Goal: Navigation & Orientation: Find specific page/section

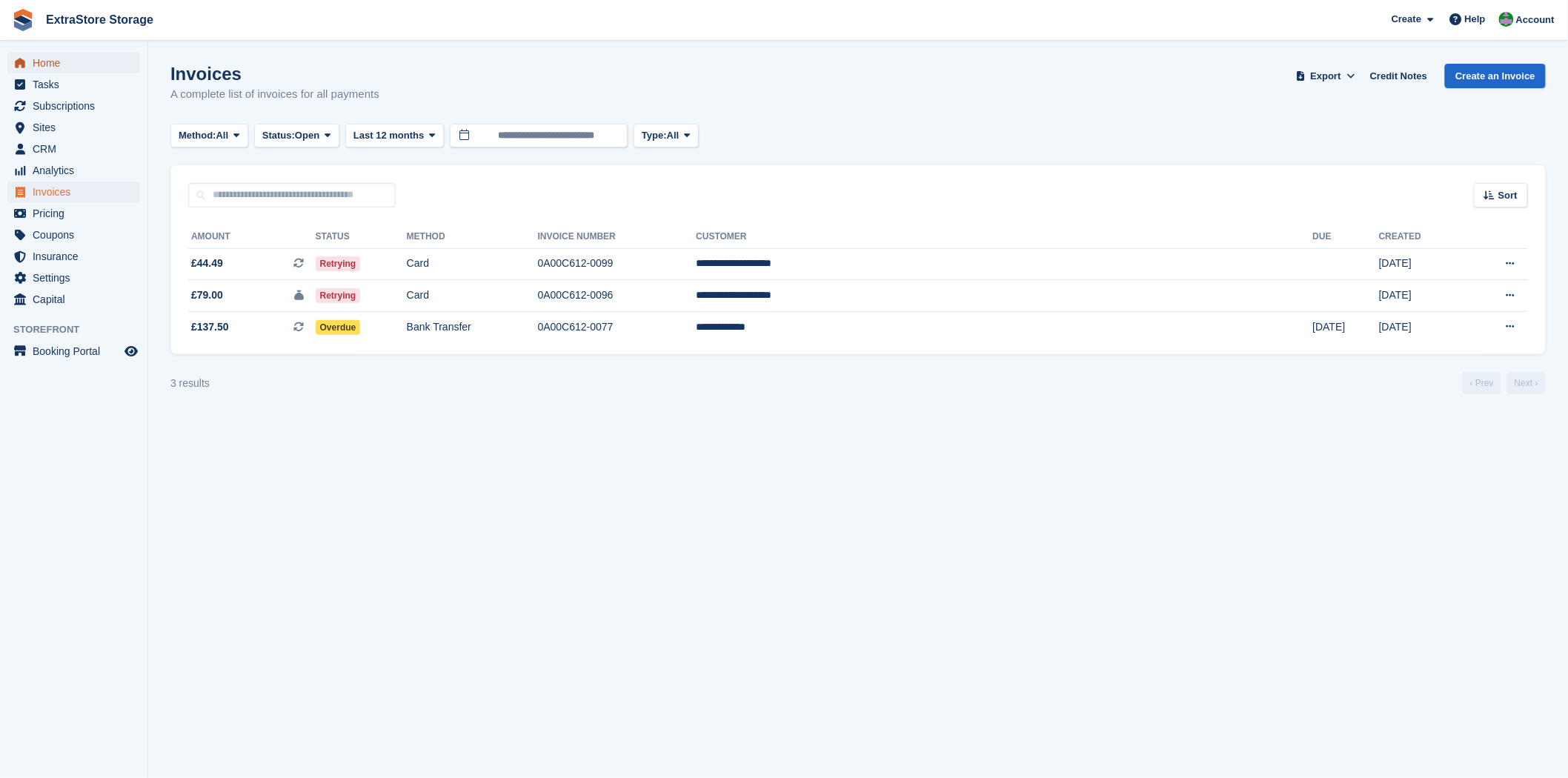
click at [60, 64] on span "Home" at bounding box center [77, 63] width 89 height 21
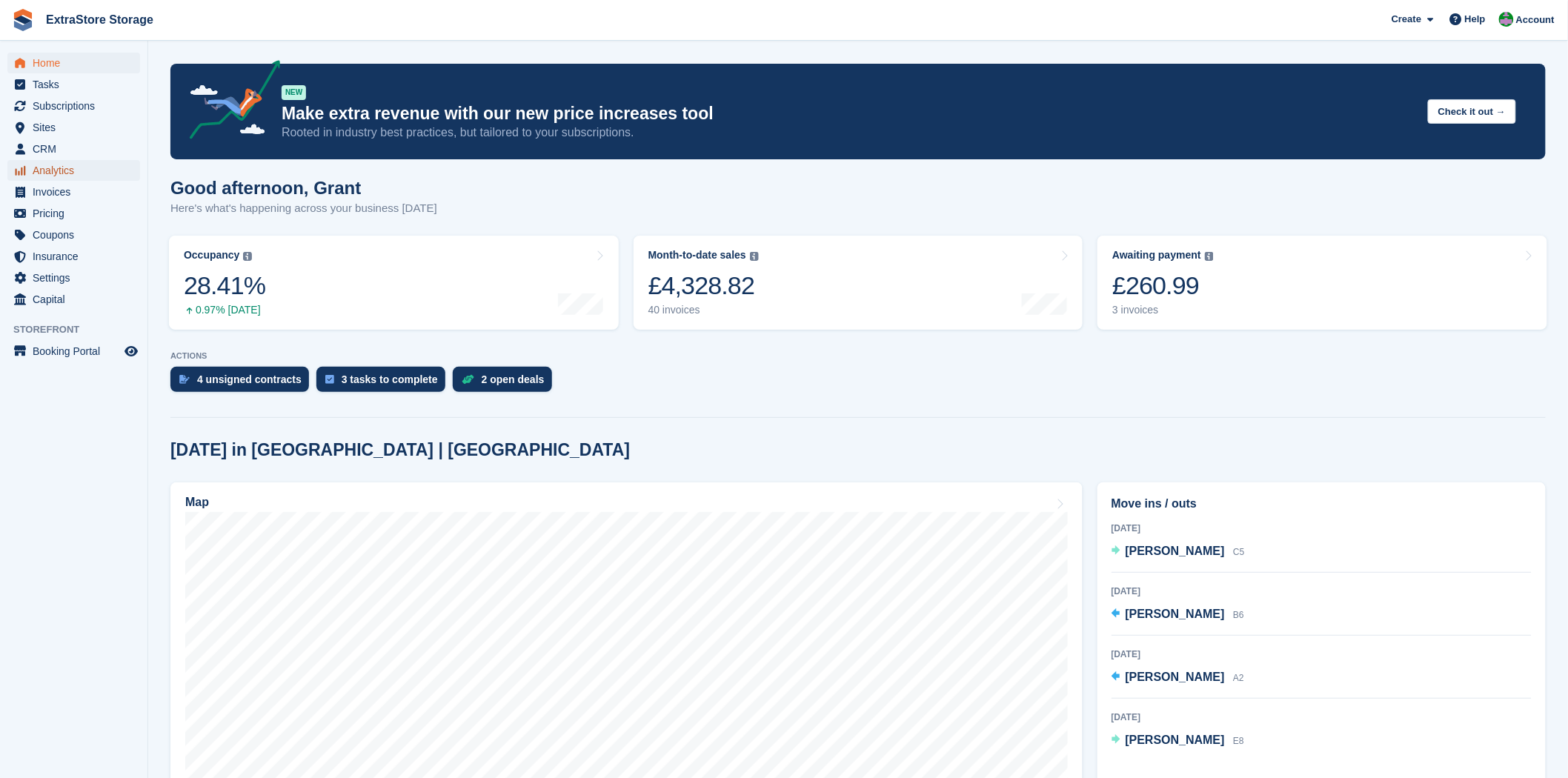
click at [37, 176] on span "Analytics" at bounding box center [77, 170] width 89 height 21
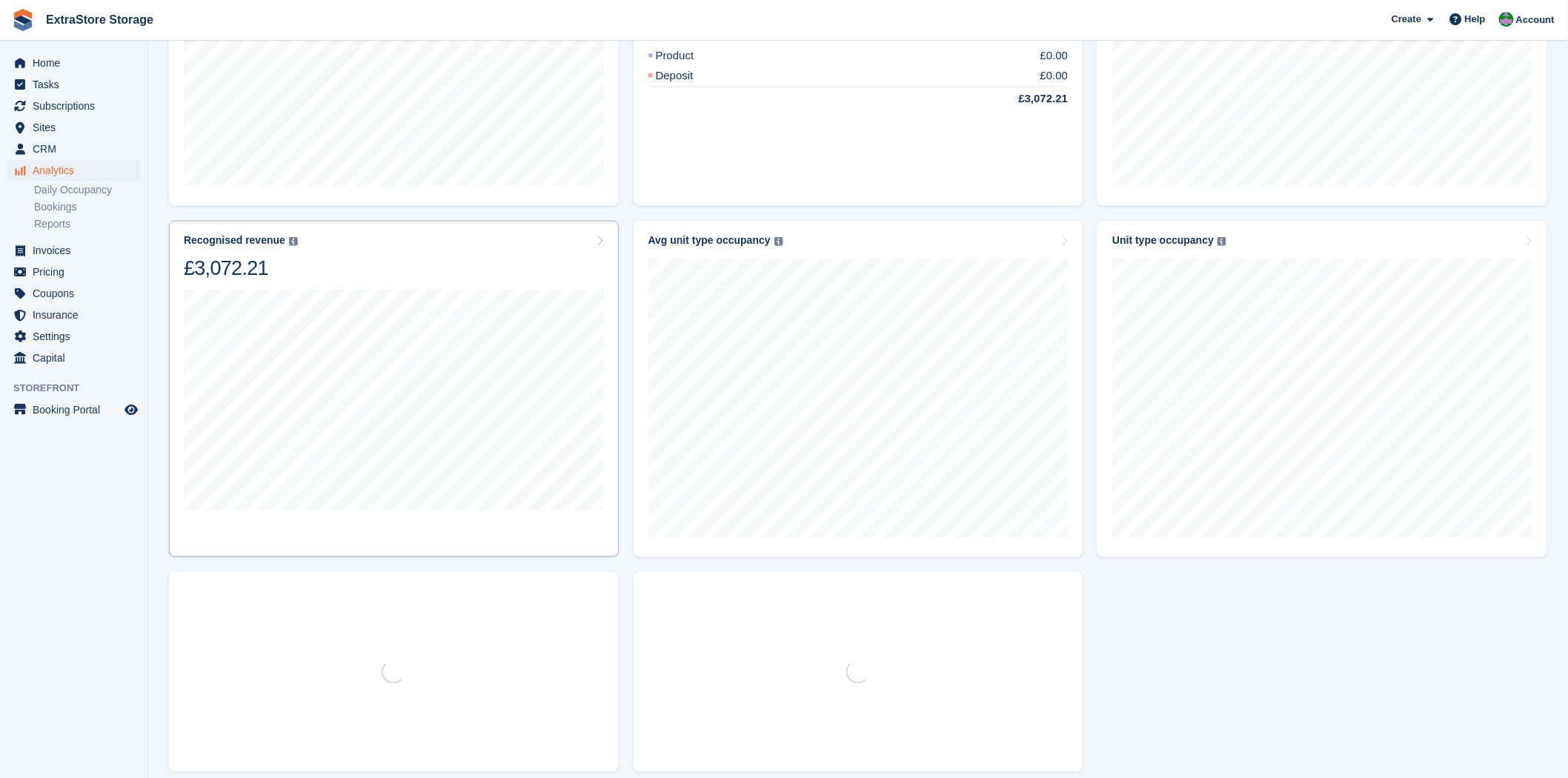
scroll to position [575, 0]
